Goal: Find specific page/section: Find specific page/section

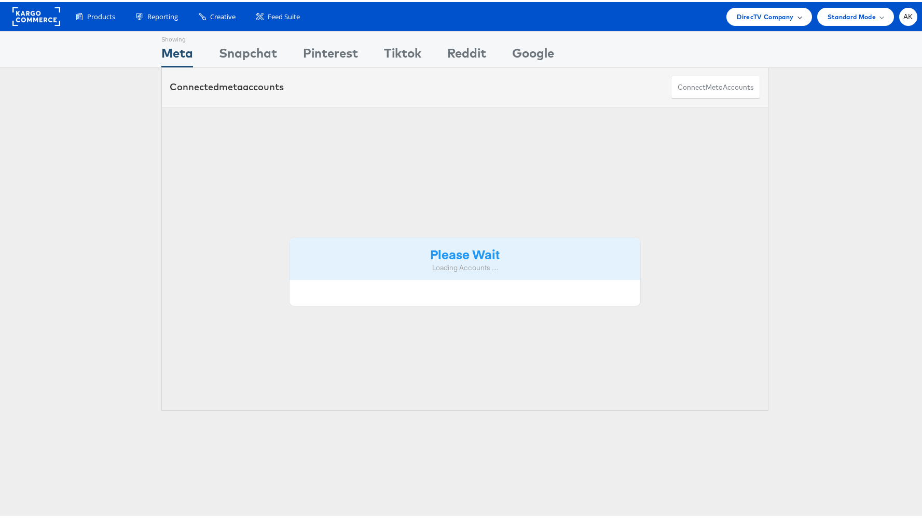
click at [790, 17] on div "DirecTV Company" at bounding box center [769, 14] width 64 height 11
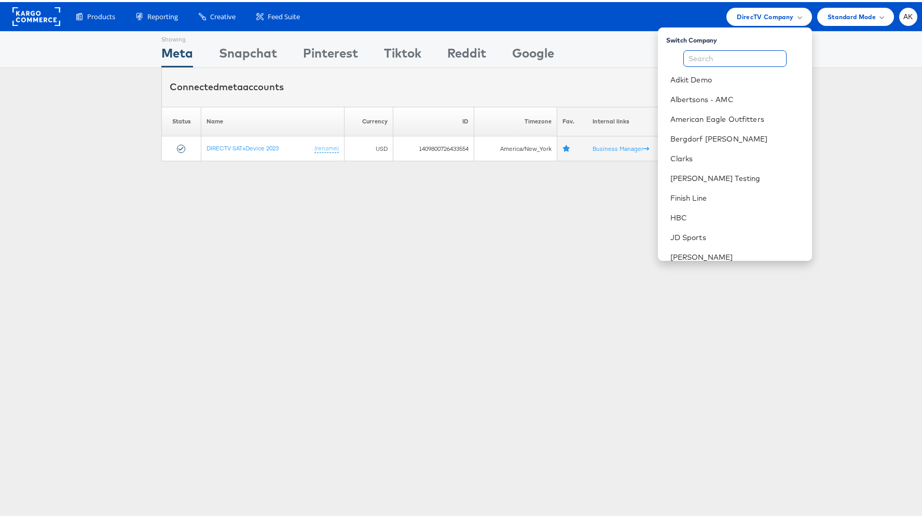
click at [736, 57] on input "text" at bounding box center [734, 56] width 103 height 17
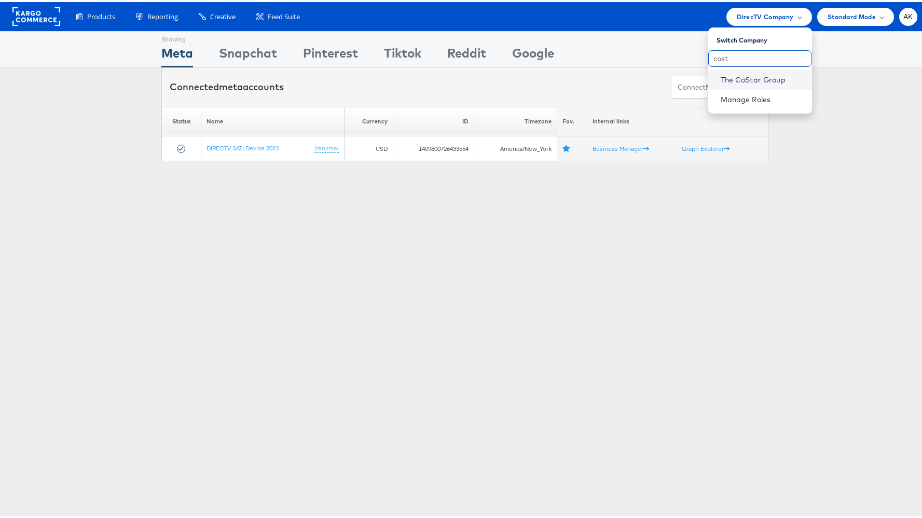
type input "cost"
click at [733, 81] on link "The CoStar Group" at bounding box center [762, 78] width 83 height 10
